Goal: Book appointment/travel/reservation

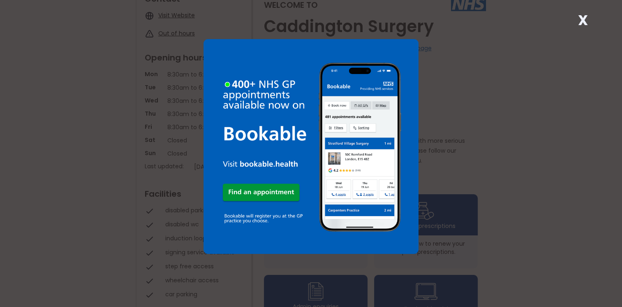
scroll to position [97, 0]
click at [266, 193] on img at bounding box center [311, 146] width 215 height 215
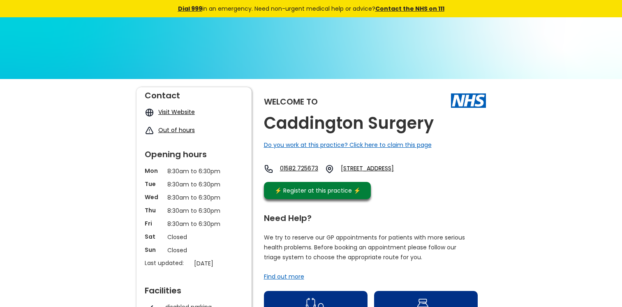
scroll to position [97, 0]
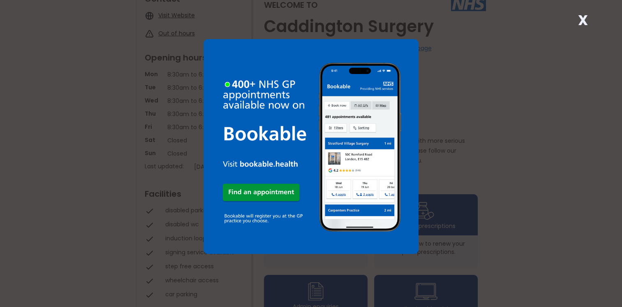
click at [582, 20] on strong "X" at bounding box center [583, 20] width 10 height 20
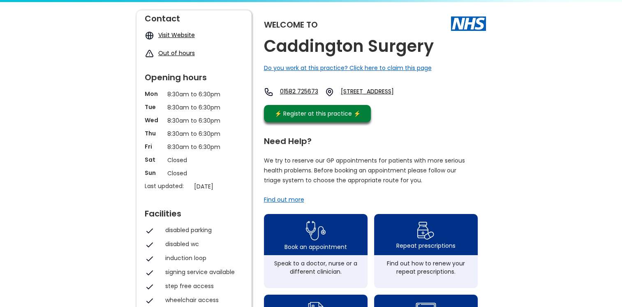
scroll to position [91, 0]
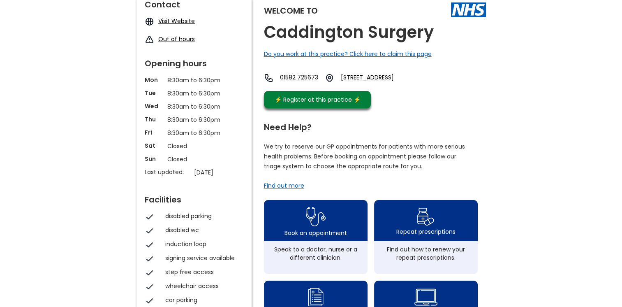
drag, startPoint x: 621, startPoint y: 110, endPoint x: 621, endPoint y: 127, distance: 17.3
click at [621, 127] on div "Welcome to Caddington Surgery Do you work at this practice? Click here to claim…" at bounding box center [311, 307] width 622 height 639
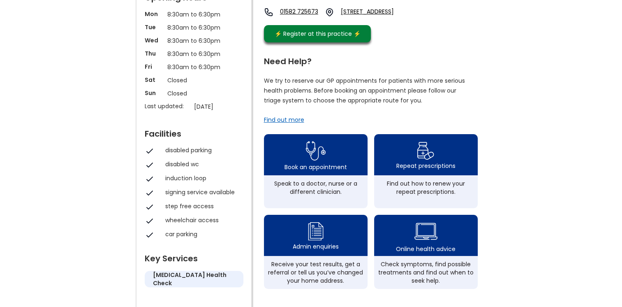
scroll to position [183, 0]
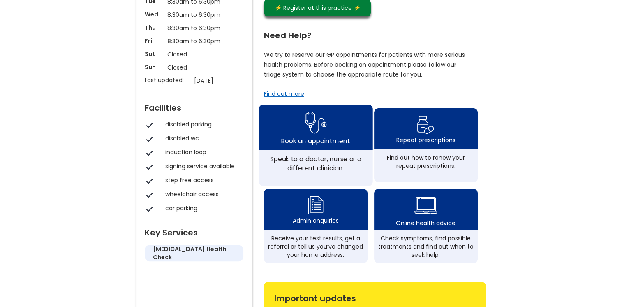
click at [334, 145] on div "Book an appointment" at bounding box center [315, 140] width 69 height 9
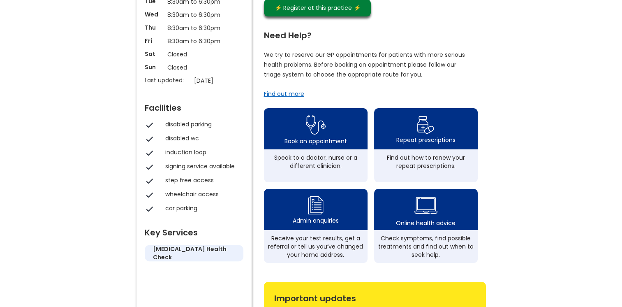
click at [285, 98] on div "Find out more" at bounding box center [284, 94] width 40 height 8
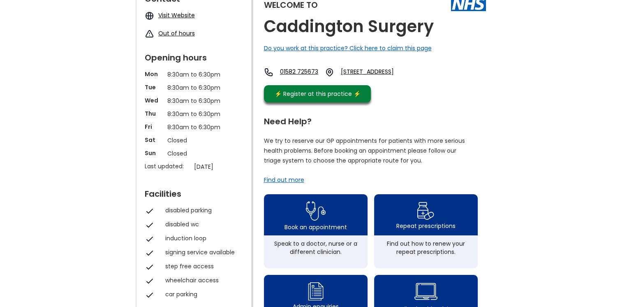
scroll to position [97, 0]
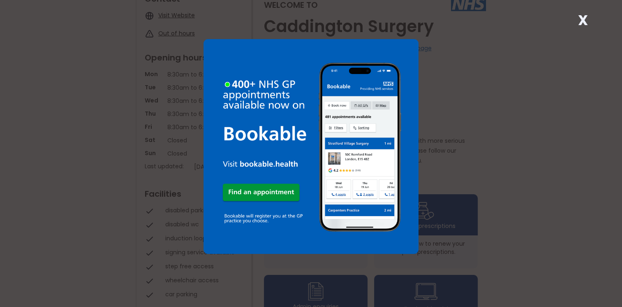
click at [271, 188] on img at bounding box center [311, 146] width 215 height 215
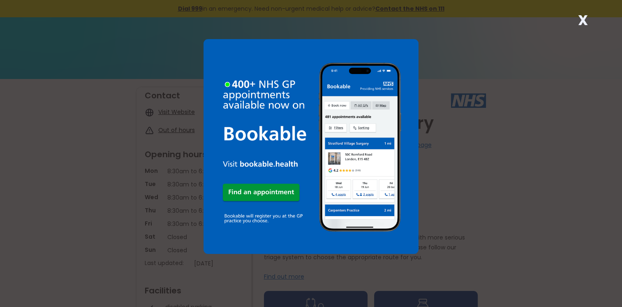
click at [583, 19] on strong "X" at bounding box center [583, 20] width 10 height 20
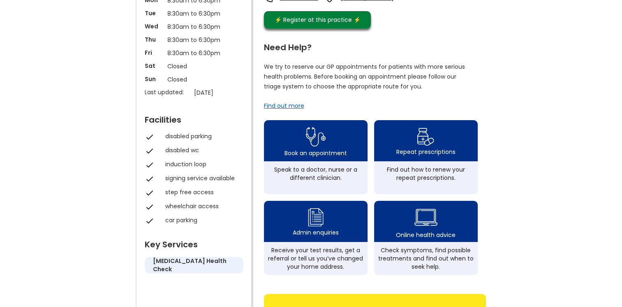
scroll to position [174, 0]
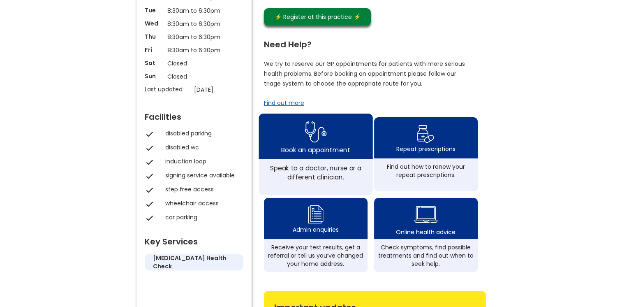
click at [330, 159] on div "Book an appointment" at bounding box center [316, 136] width 114 height 45
